Goal: Task Accomplishment & Management: Complete application form

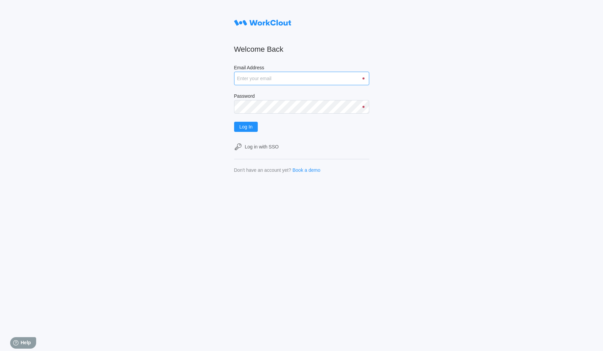
click at [271, 77] on input "Email Address" at bounding box center [301, 79] width 135 height 14
type input "[PERSON_NAME][EMAIL_ADDRESS][DOMAIN_NAME]"
click at [234, 122] on button "Log In" at bounding box center [246, 127] width 24 height 10
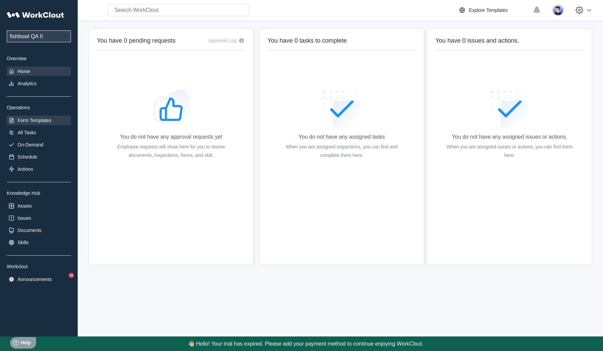
click at [38, 125] on div "Form Templates" at bounding box center [39, 120] width 64 height 9
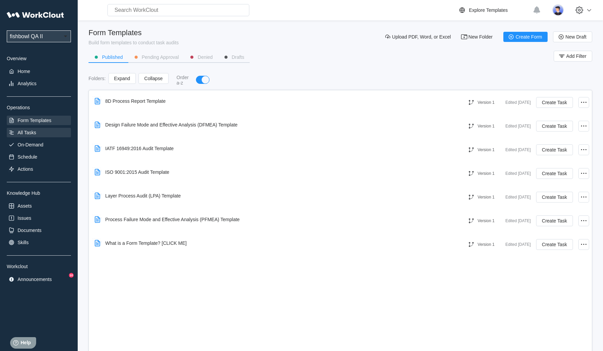
click at [25, 131] on div "All Tasks" at bounding box center [27, 132] width 19 height 5
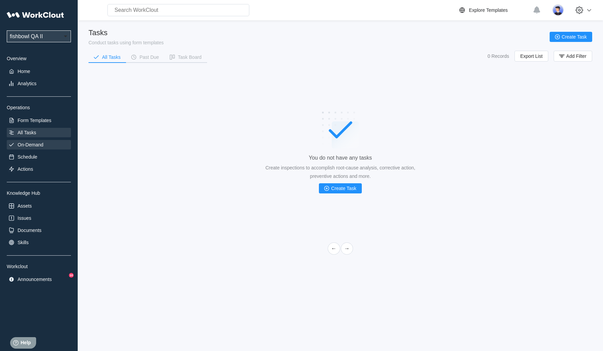
click at [30, 145] on div "On-Demand" at bounding box center [31, 144] width 26 height 5
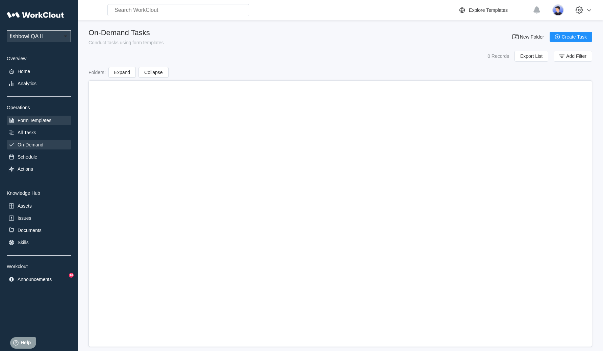
click at [48, 120] on div "Form Templates" at bounding box center [35, 120] width 34 height 5
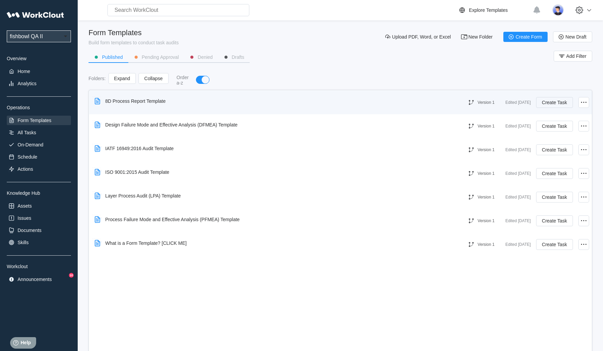
click at [555, 103] on span "Create Task" at bounding box center [554, 102] width 25 height 5
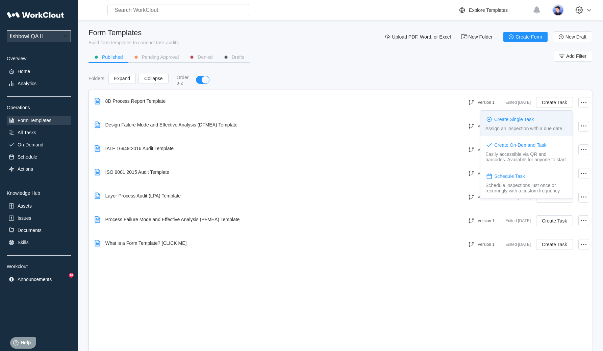
click at [519, 122] on div "Create Single Task" at bounding box center [514, 119] width 40 height 5
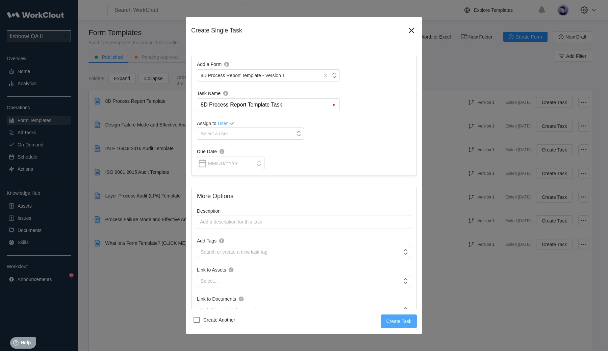
click at [391, 318] on button "Create Task" at bounding box center [399, 321] width 36 height 14
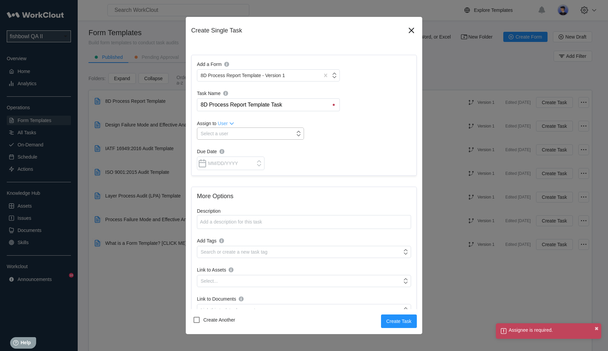
click at [233, 135] on div "Select a user" at bounding box center [246, 133] width 98 height 9
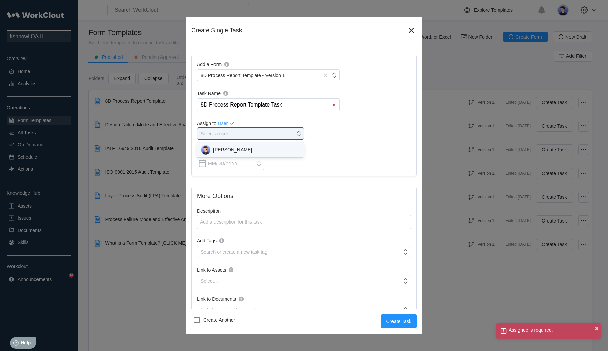
click at [231, 149] on div "Diego Guevara" at bounding box center [250, 149] width 99 height 9
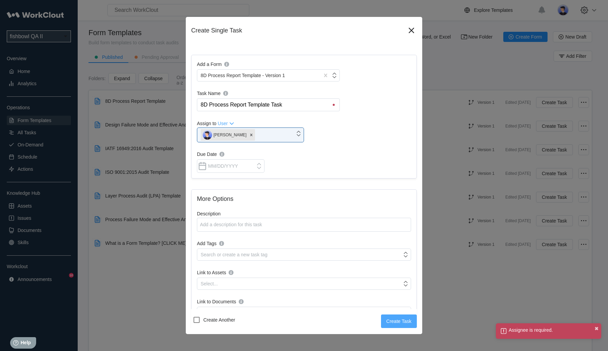
click at [392, 319] on span "Create Task" at bounding box center [398, 321] width 25 height 5
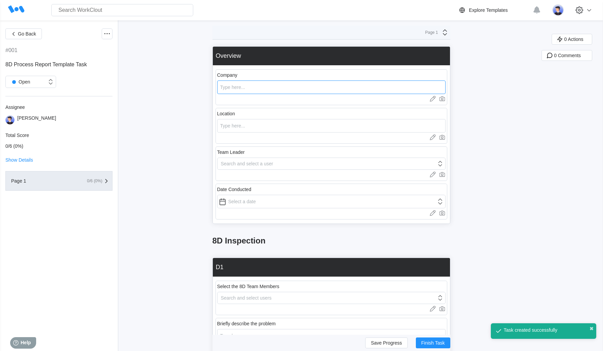
click at [250, 86] on input "text" at bounding box center [331, 87] width 228 height 14
type input "rgtrg"
click at [252, 127] on input "text" at bounding box center [331, 126] width 228 height 14
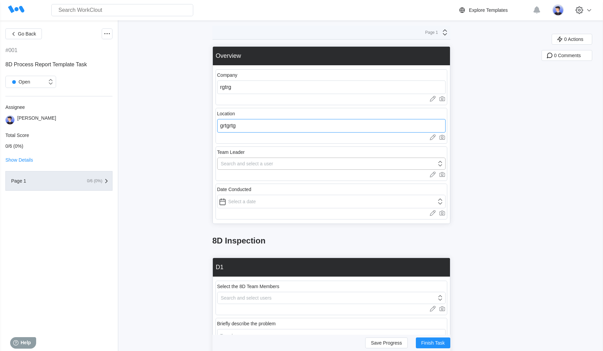
type input "grtgrtg"
click at [246, 161] on div "Search and select a user" at bounding box center [247, 163] width 52 height 5
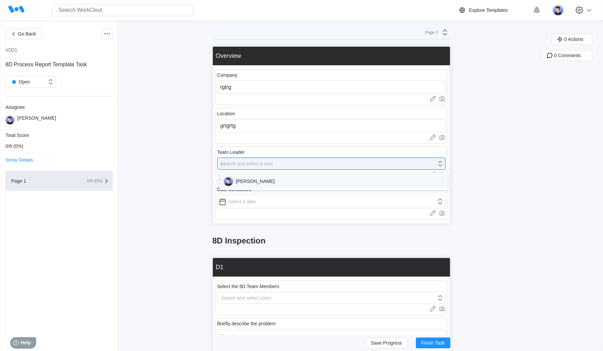
type input "gt"
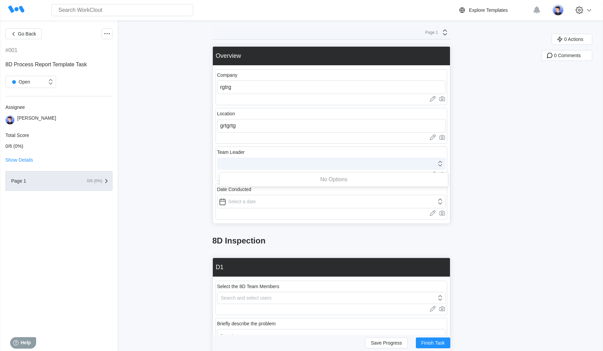
click at [273, 169] on div "gt" at bounding box center [331, 163] width 228 height 12
click at [273, 164] on div "Search and select a user" at bounding box center [247, 163] width 52 height 5
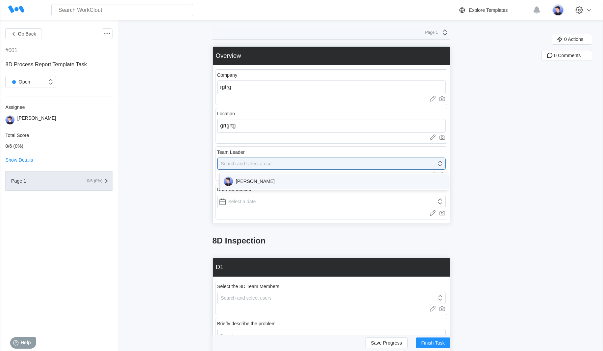
drag, startPoint x: 256, startPoint y: 179, endPoint x: 255, endPoint y: 183, distance: 3.7
click at [255, 179] on div "Diego Guevara" at bounding box center [334, 180] width 220 height 9
click at [249, 205] on input "text" at bounding box center [331, 202] width 228 height 14
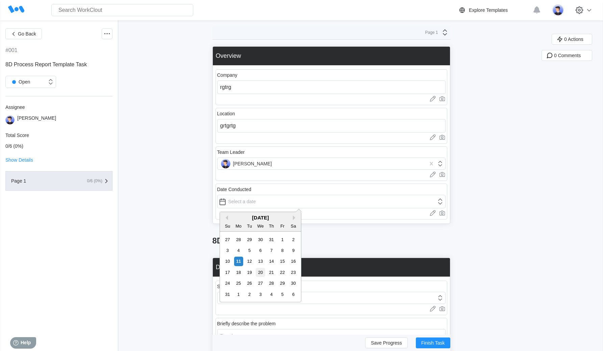
click at [255, 273] on div "17 18 19 20 21 22 23" at bounding box center [260, 271] width 77 height 11
click at [259, 273] on div "20" at bounding box center [260, 272] width 9 height 9
type input "08/20/2025"
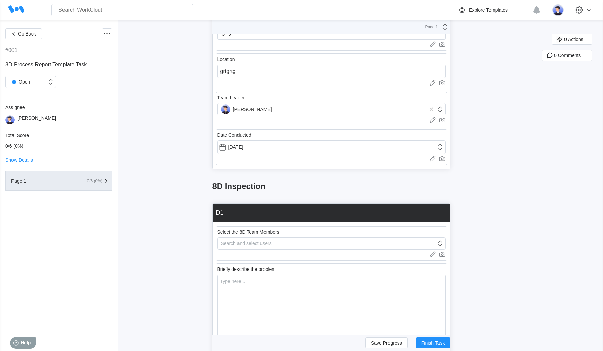
scroll to position [64, 0]
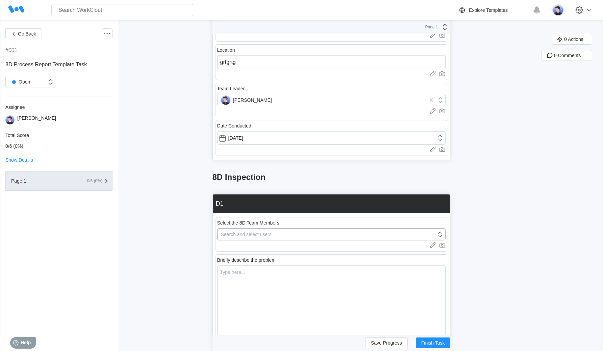
click at [249, 231] on div "Search and select users" at bounding box center [246, 233] width 51 height 5
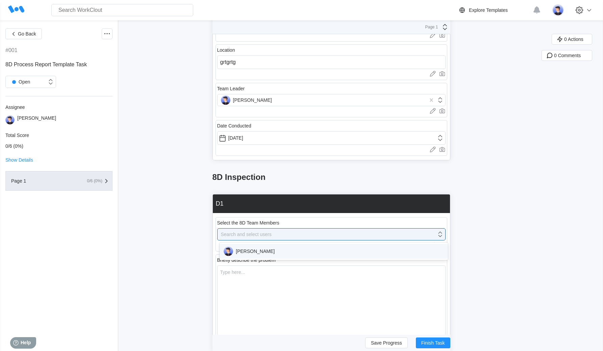
click at [292, 253] on div "Diego Guevara" at bounding box center [334, 250] width 220 height 9
click at [253, 279] on textarea at bounding box center [331, 304] width 228 height 72
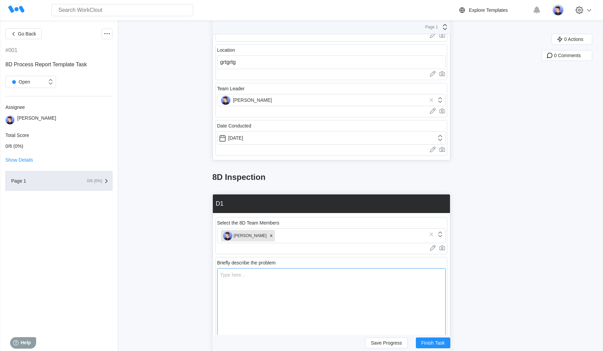
type textarea "r"
type textarea "x"
type textarea "rtg"
type textarea "x"
type textarea "rtgrt"
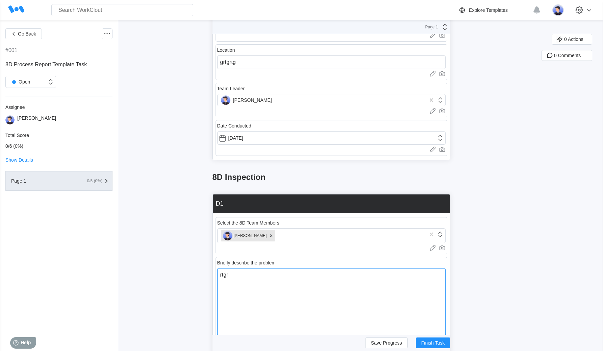
type textarea "x"
type textarea "rtgrtg"
type textarea "x"
type textarea "rtgrtgr"
type textarea "x"
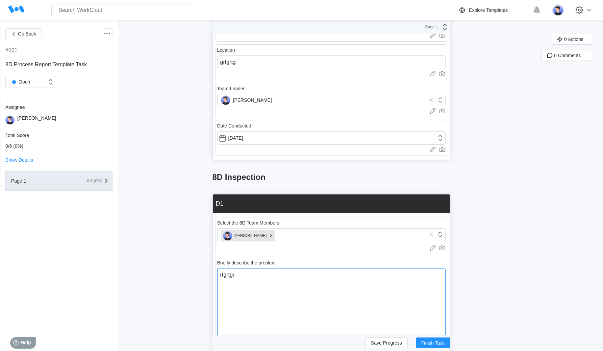
type textarea "rtgrtgrt"
type textarea "x"
type textarea "rtgrtgrtg"
type textarea "x"
type textarea "rtgrtgrtg"
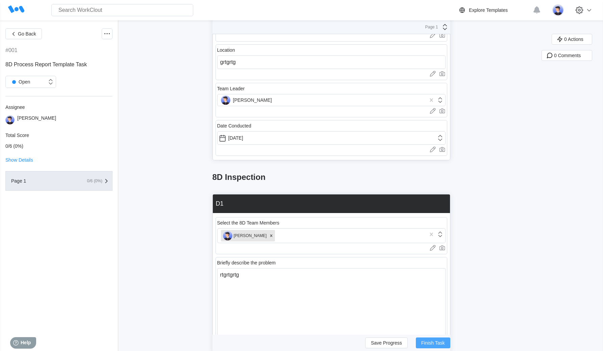
click at [431, 348] on div "Save Progress Finish Task" at bounding box center [331, 342] width 238 height 16
click at [434, 344] on span "Finish Task" at bounding box center [433, 342] width 24 height 5
